Goal: Transaction & Acquisition: Purchase product/service

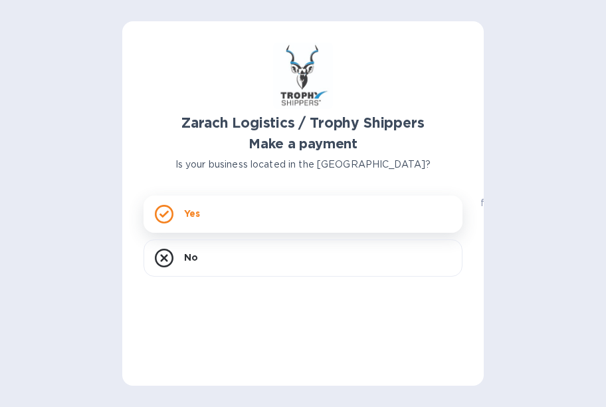
click at [199, 210] on p "Yes" at bounding box center [192, 213] width 16 height 13
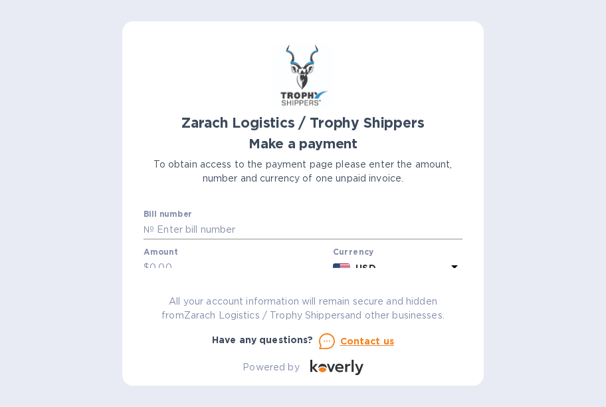
click at [272, 229] on input "text" at bounding box center [308, 230] width 308 height 20
click at [232, 234] on input "text" at bounding box center [308, 230] width 308 height 20
paste input "B00172988"
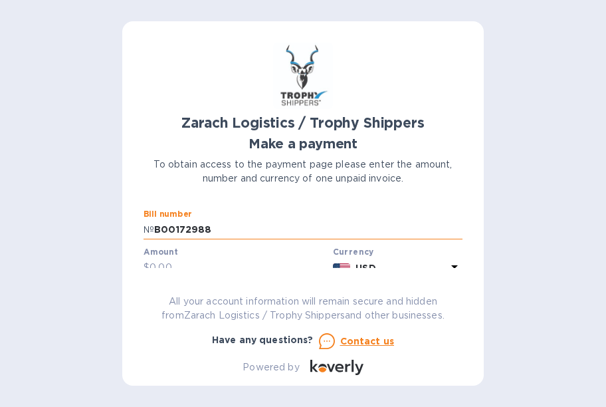
type input "B00172988"
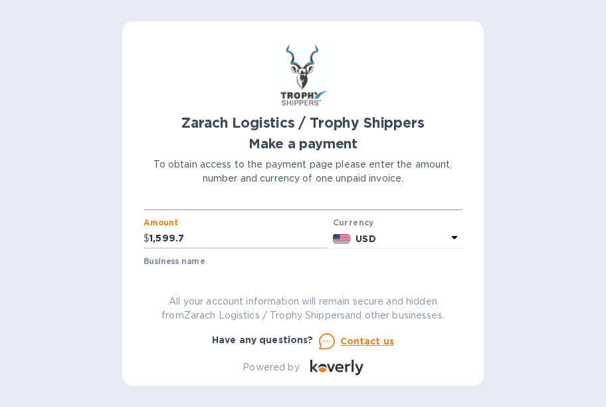
type input "1,599.7"
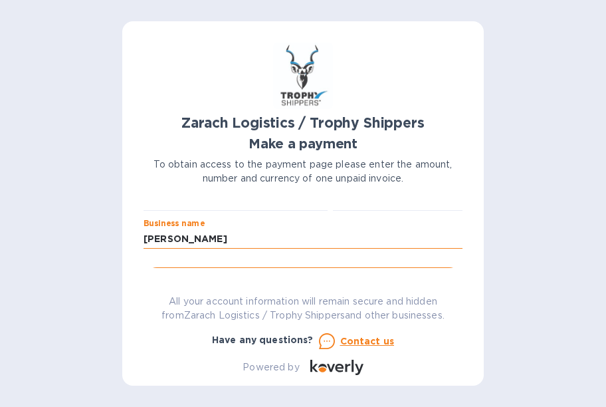
type input "[PERSON_NAME]"
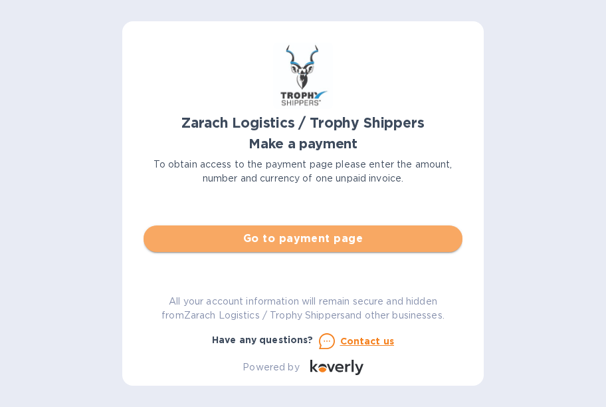
click at [302, 239] on span "Go to payment page" at bounding box center [303, 239] width 298 height 16
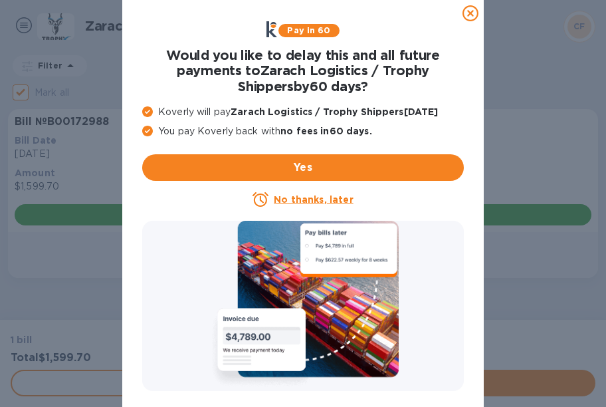
click at [306, 199] on u "No thanks, later" at bounding box center [313, 199] width 79 height 11
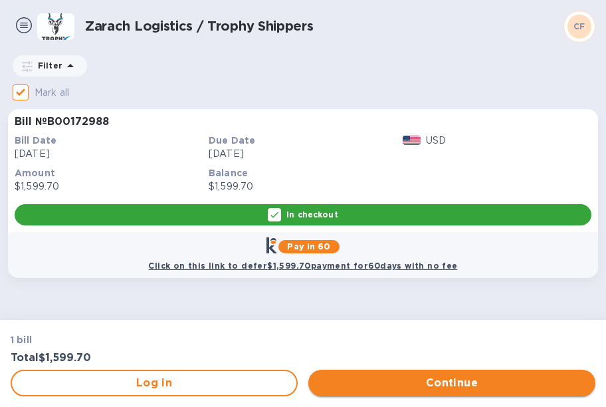
click at [440, 381] on span "Continue" at bounding box center [452, 383] width 266 height 16
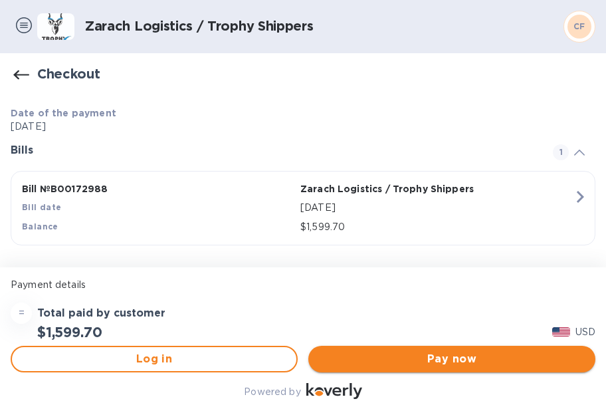
click at [445, 357] on span "Pay now" at bounding box center [452, 359] width 266 height 16
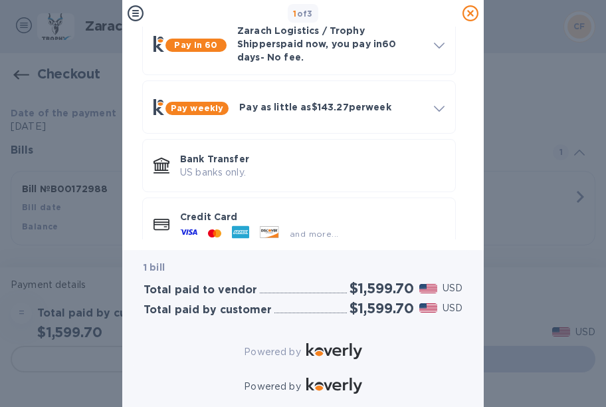
scroll to position [86, 0]
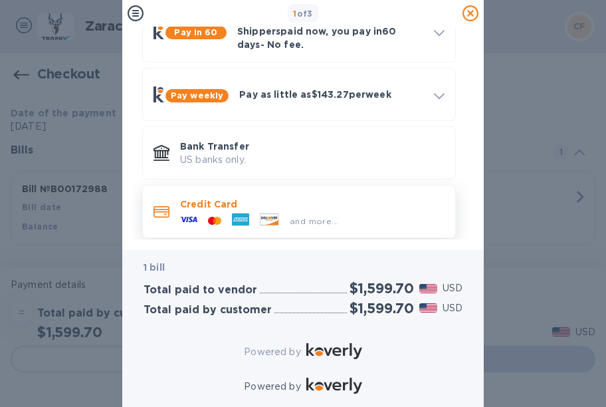
click at [245, 211] on icon at bounding box center [240, 219] width 17 height 17
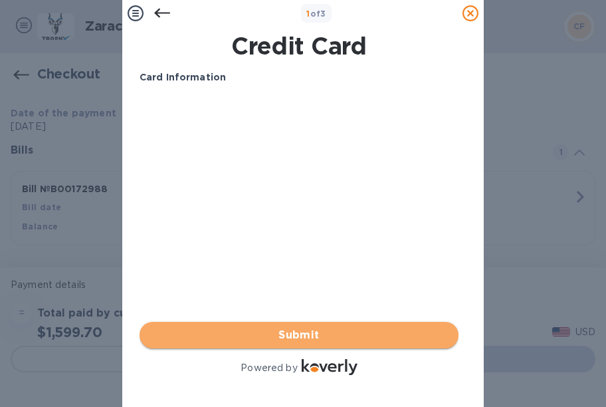
click at [314, 335] on span "Submit" at bounding box center [299, 335] width 298 height 16
click at [288, 334] on span "Submit" at bounding box center [299, 335] width 298 height 16
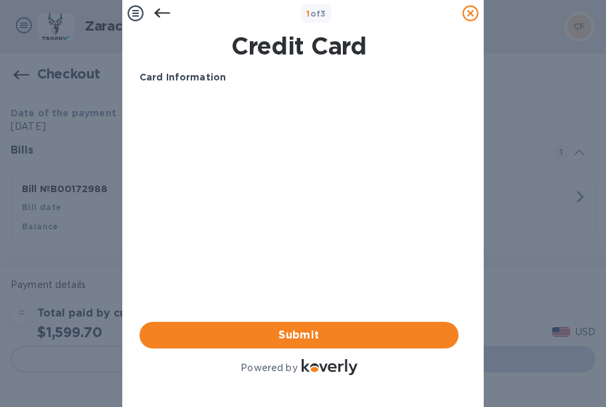
click at [177, 233] on div "Card Information Your browser does not support iframes Submit Powered by" at bounding box center [299, 223] width 319 height 307
click at [160, 12] on icon at bounding box center [162, 13] width 16 height 16
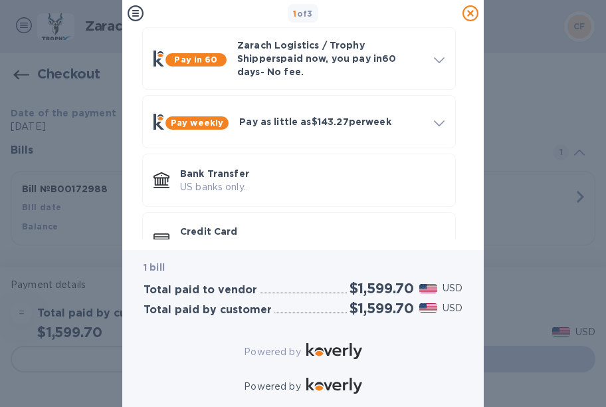
scroll to position [86, 0]
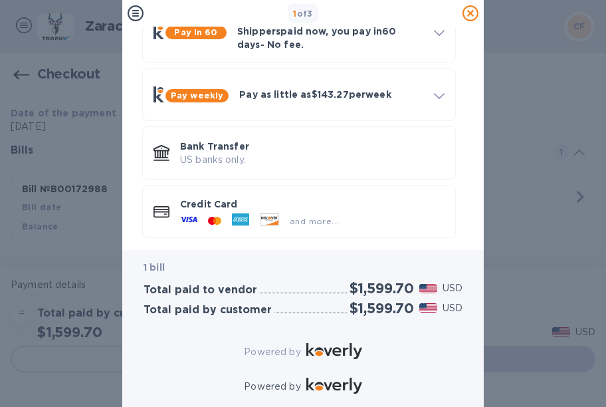
click at [134, 14] on icon at bounding box center [136, 13] width 16 height 16
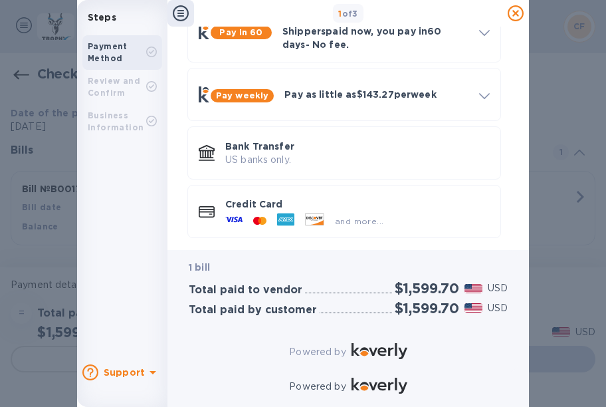
click at [112, 118] on b "Business Information" at bounding box center [116, 121] width 56 height 22
click at [108, 74] on div "Review and Confirm" at bounding box center [122, 87] width 80 height 35
click at [112, 49] on b "Payment Method" at bounding box center [108, 52] width 40 height 22
click at [512, 11] on icon at bounding box center [516, 13] width 16 height 16
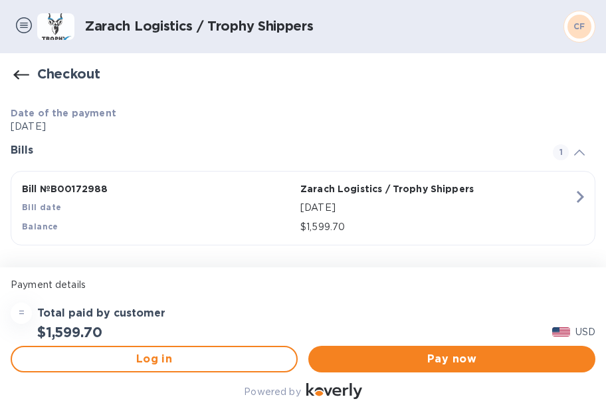
click at [22, 26] on img at bounding box center [24, 25] width 16 height 16
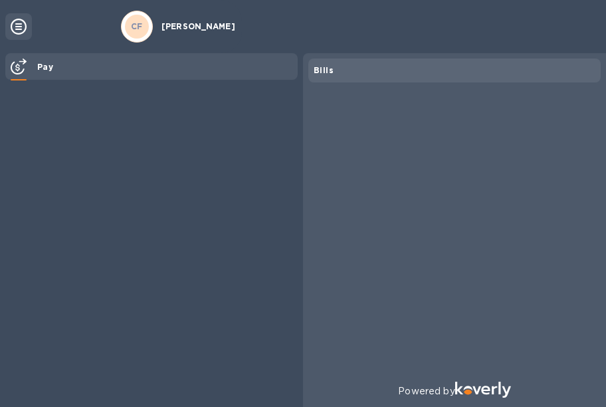
click at [22, 26] on icon at bounding box center [19, 27] width 16 height 16
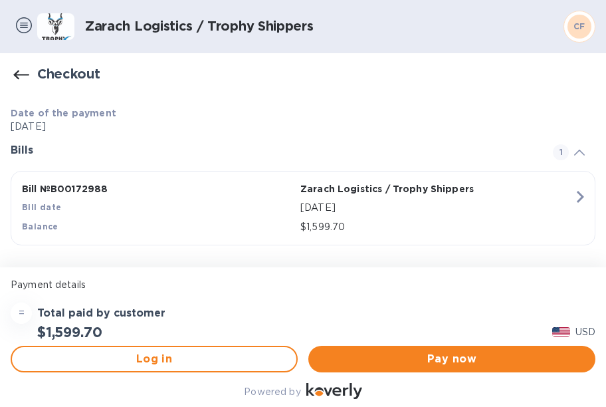
click at [17, 26] on img at bounding box center [24, 25] width 16 height 16
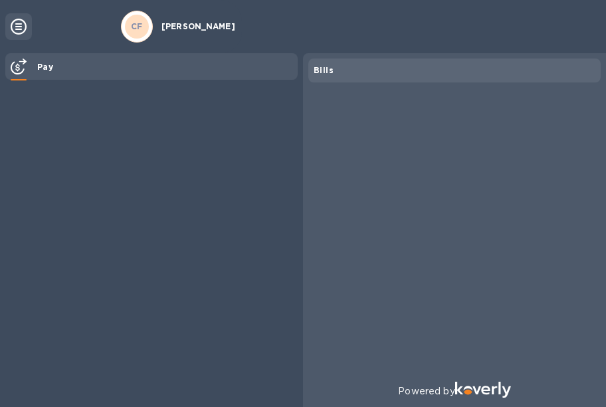
click at [49, 65] on b "Pay" at bounding box center [45, 67] width 16 height 10
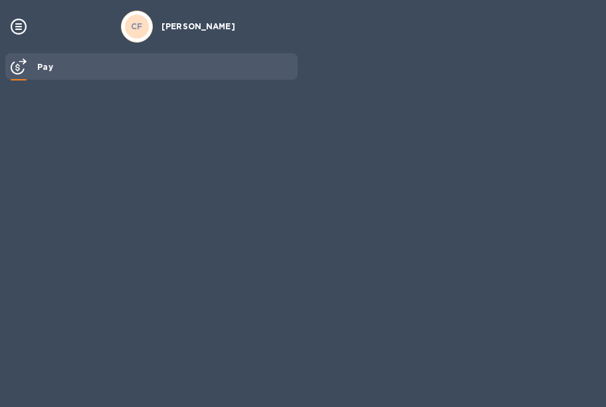
click at [49, 65] on b "Pay" at bounding box center [45, 67] width 16 height 10
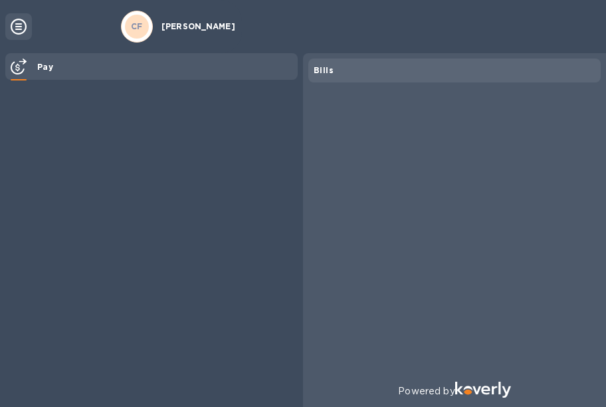
click at [366, 73] on div "Bills" at bounding box center [455, 70] width 282 height 13
click at [20, 24] on icon at bounding box center [19, 27] width 16 height 16
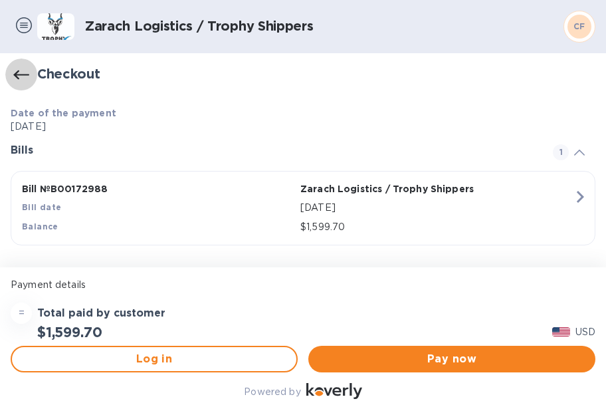
click at [20, 73] on icon "button" at bounding box center [21, 75] width 16 height 16
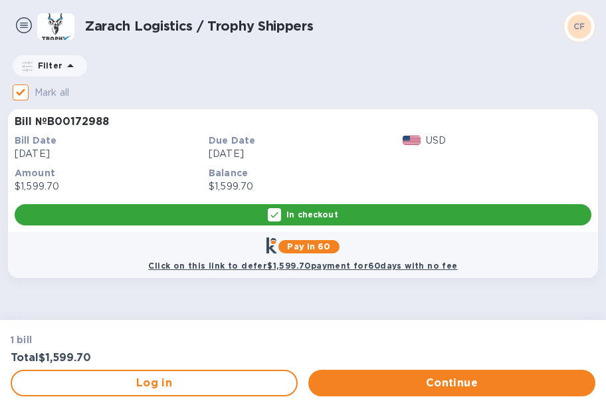
click at [408, 378] on span "Continue" at bounding box center [452, 383] width 266 height 16
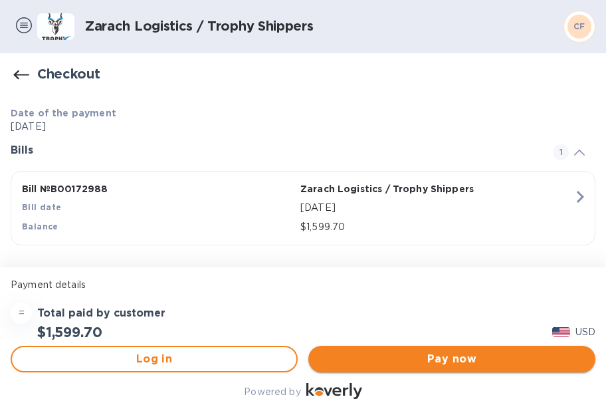
click at [443, 356] on span "Pay now" at bounding box center [452, 359] width 266 height 16
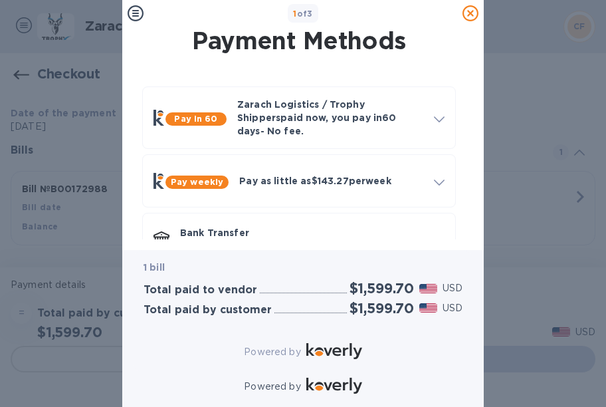
scroll to position [86, 0]
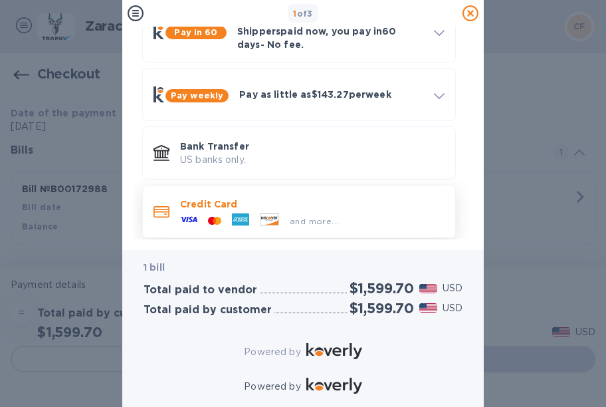
click at [356, 200] on p "Credit Card" at bounding box center [312, 203] width 265 height 13
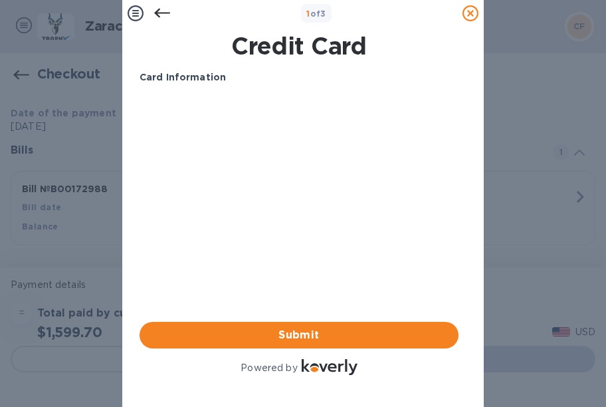
click at [132, 13] on icon at bounding box center [136, 13] width 16 height 16
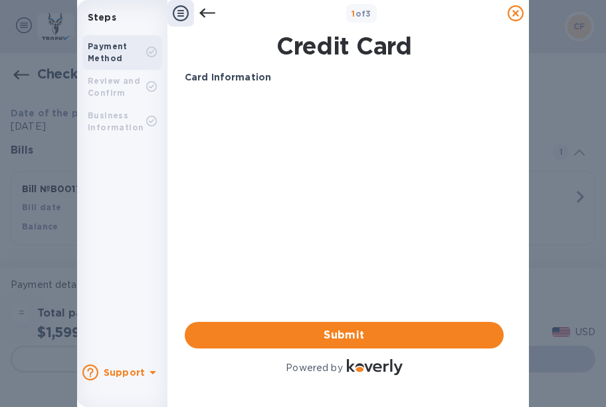
click at [134, 370] on b "Support" at bounding box center [124, 372] width 41 height 11
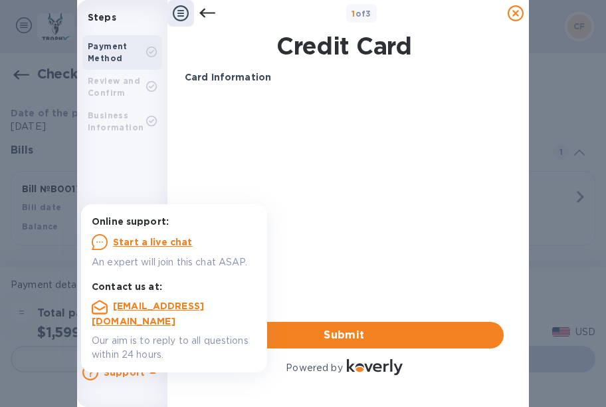
click at [138, 241] on u "Start a live chat" at bounding box center [153, 242] width 80 height 11
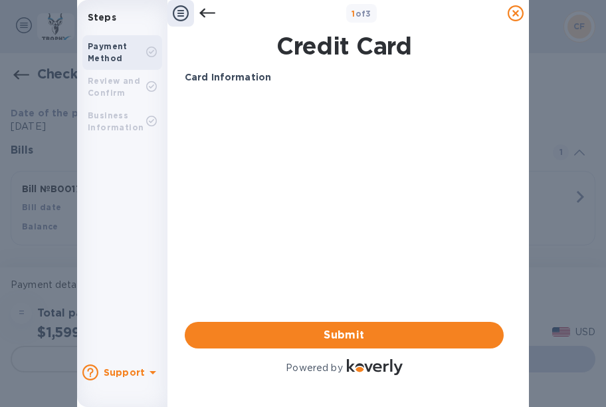
click at [278, 13] on div "1 of 3" at bounding box center [362, 13] width 282 height 19
click at [283, 2] on div "1 of 3" at bounding box center [348, 13] width 362 height 27
click at [408, 12] on div "1 of 3" at bounding box center [362, 13] width 282 height 19
